Goal: Communication & Community: Share content

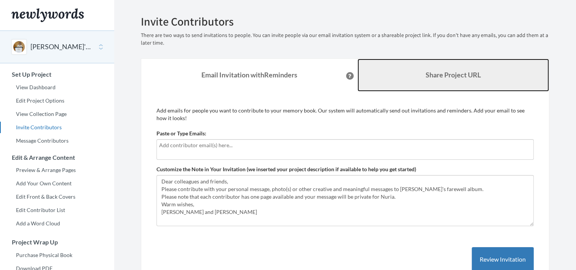
click at [472, 71] on b "Share Project URL" at bounding box center [453, 74] width 55 height 8
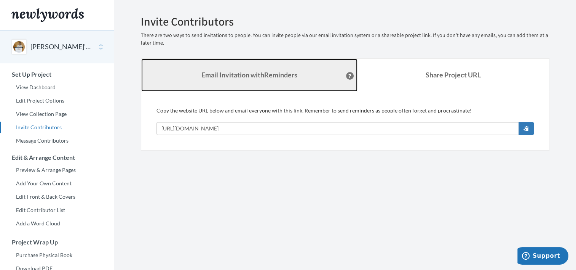
click at [247, 82] on link "Email Invitation with Reminders" at bounding box center [249, 75] width 216 height 33
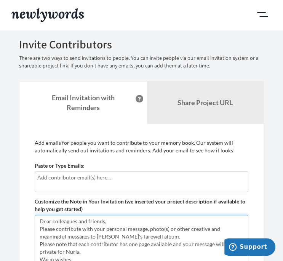
click at [133, 250] on textarea "Dear colleagues and friends, Please contribute with your personal message, phot…" at bounding box center [142, 240] width 214 height 51
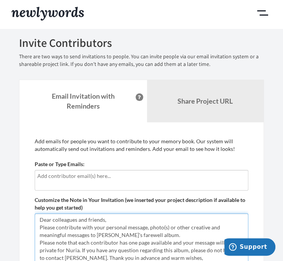
scroll to position [38, 0]
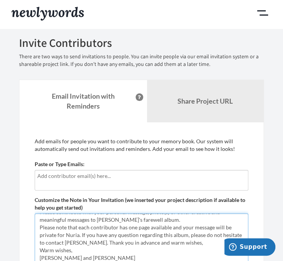
click at [78, 220] on textarea "Dear colleagues and friends, Please contribute with your personal message, phot…" at bounding box center [142, 238] width 214 height 51
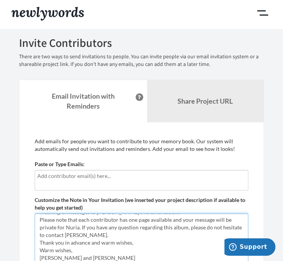
scroll to position [48, 0]
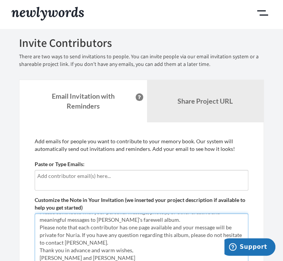
type textarea "Dear colleagues and friends, Please contribute with your personal message, phot…"
click at [143, 151] on p "Add emails for people you want to contribute to your memory book. Our system wi…" at bounding box center [142, 145] width 214 height 15
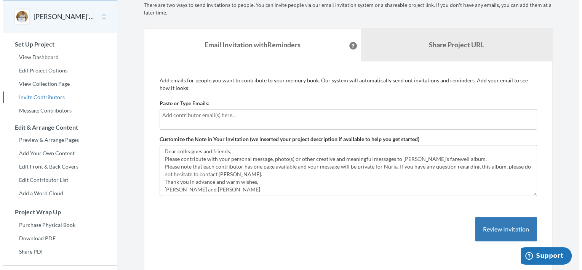
scroll to position [0, 0]
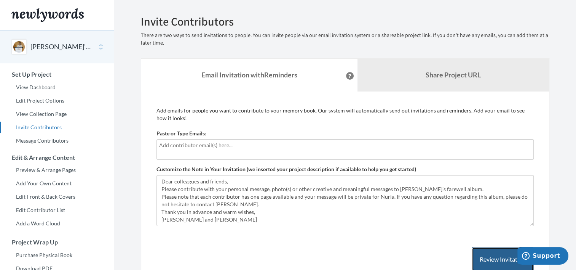
click at [482, 254] on button "Review Invitation" at bounding box center [503, 259] width 62 height 25
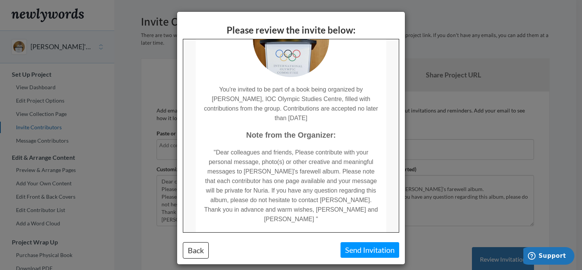
scroll to position [100, 0]
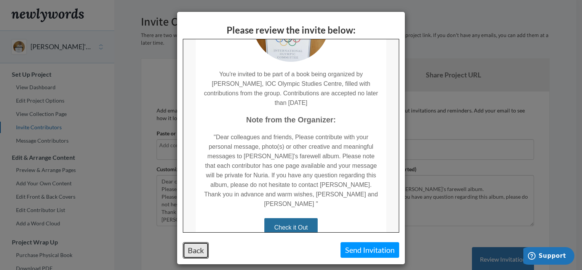
click at [197, 248] on button "Back" at bounding box center [196, 250] width 26 height 16
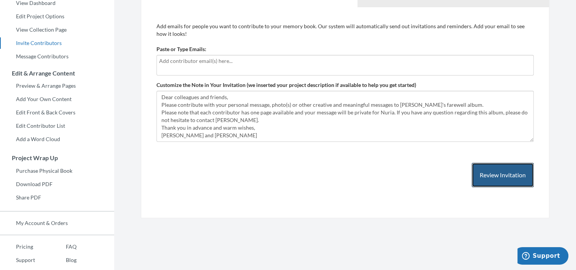
scroll to position [0, 0]
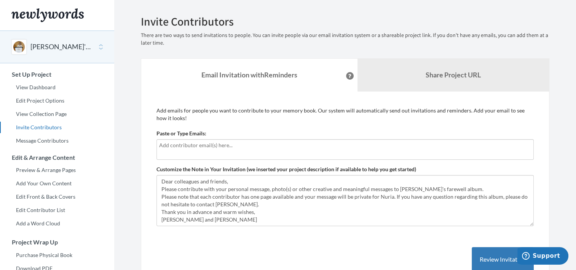
click at [59, 45] on button "[PERSON_NAME]'s farewell album" at bounding box center [61, 47] width 62 height 10
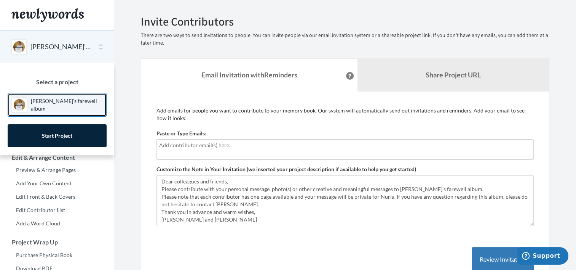
click at [62, 102] on p "[PERSON_NAME]'s farewell album" at bounding box center [67, 104] width 72 height 15
